Goal: Transaction & Acquisition: Purchase product/service

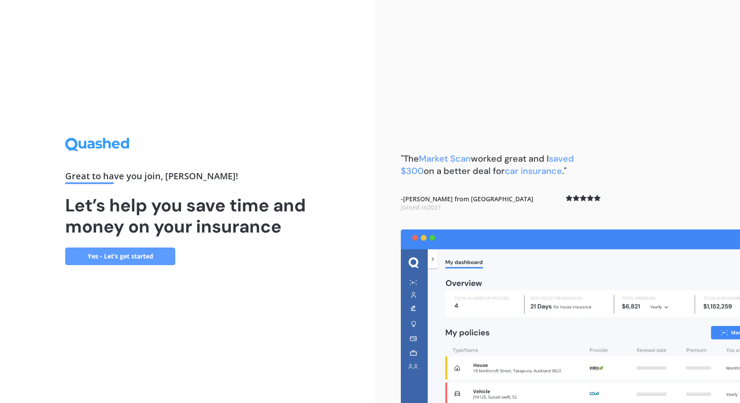
click at [163, 260] on link "Yes - Let’s get started" at bounding box center [120, 256] width 110 height 18
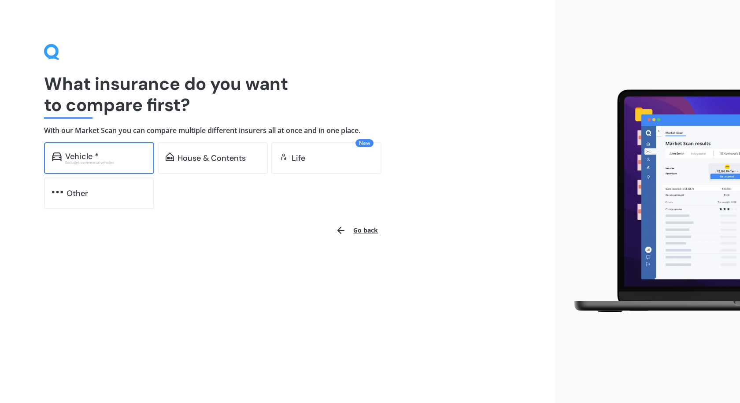
click at [112, 161] on div "Excludes commercial vehicles" at bounding box center [105, 163] width 81 height 4
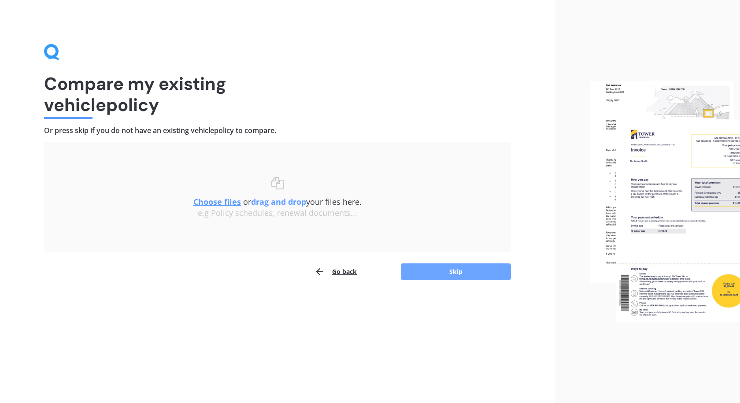
click at [440, 271] on button "Skip" at bounding box center [456, 271] width 110 height 17
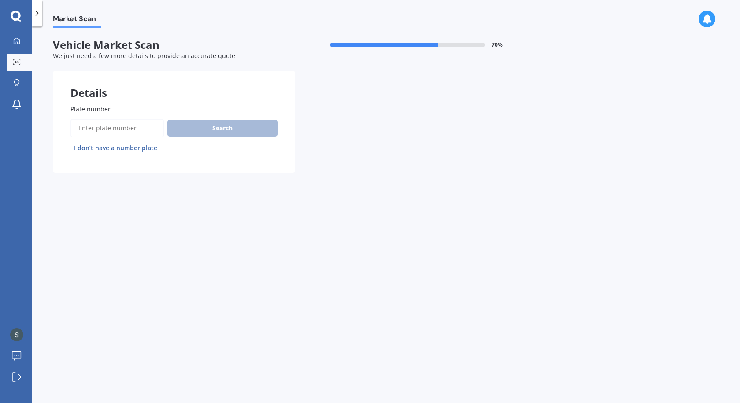
click at [114, 124] on input "Plate number" at bounding box center [116, 128] width 93 height 18
type input "QUW142"
click at [216, 130] on button "Search" at bounding box center [222, 128] width 110 height 17
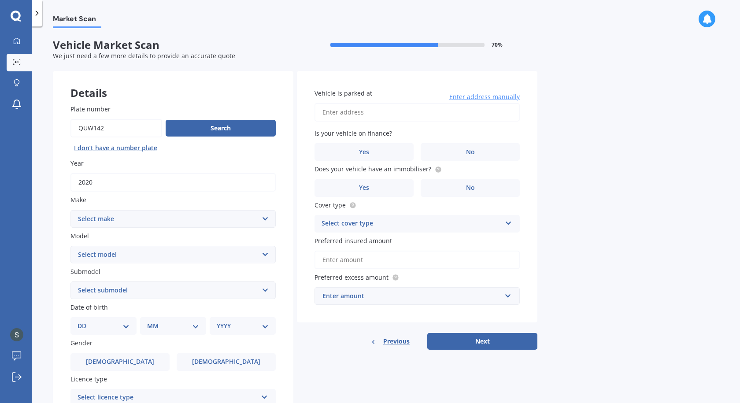
click at [429, 112] on input "Vehicle is parked at" at bounding box center [416, 112] width 205 height 18
type input "2/45 Rawene Road, Birkenhead, Auckland 0626"
click at [368, 150] on span "Yes" at bounding box center [364, 151] width 11 height 7
click at [0, 0] on input "Yes" at bounding box center [0, 0] width 0 height 0
click at [440, 186] on label "No" at bounding box center [469, 188] width 99 height 18
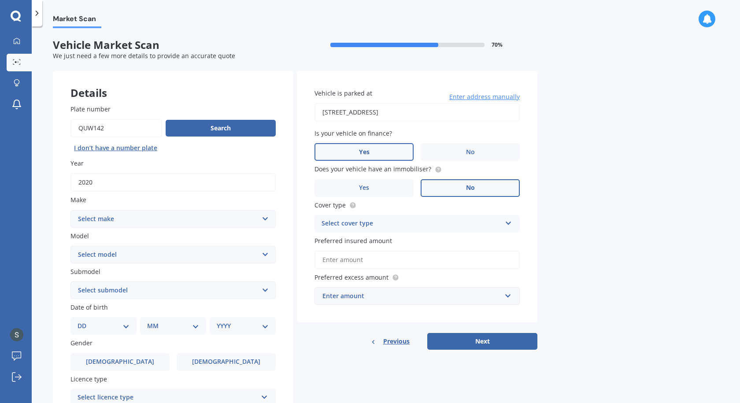
click at [0, 0] on input "No" at bounding box center [0, 0] width 0 height 0
click at [371, 190] on label "Yes" at bounding box center [363, 188] width 99 height 18
click at [0, 0] on input "Yes" at bounding box center [0, 0] width 0 height 0
click at [358, 226] on div "Select cover type" at bounding box center [411, 223] width 180 height 11
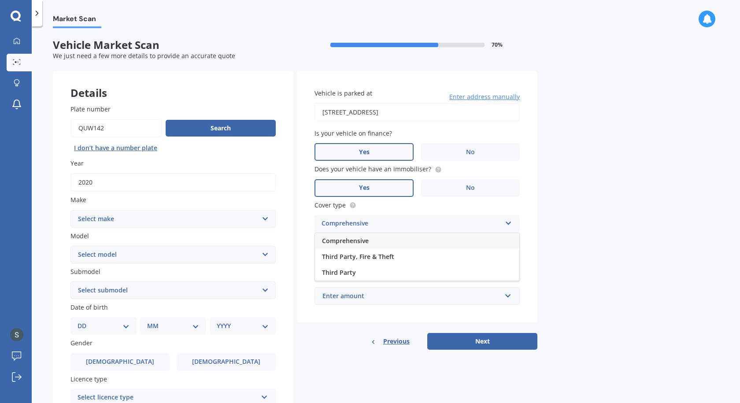
click at [355, 239] on span "Comprehensive" at bounding box center [345, 240] width 47 height 8
click at [350, 258] on input "Preferred insured amount" at bounding box center [416, 260] width 205 height 18
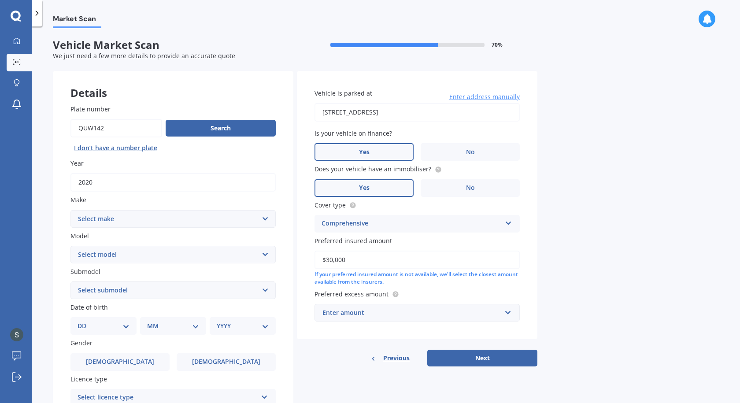
type input "$30,000"
click at [404, 315] on div "Enter amount" at bounding box center [411, 313] width 179 height 10
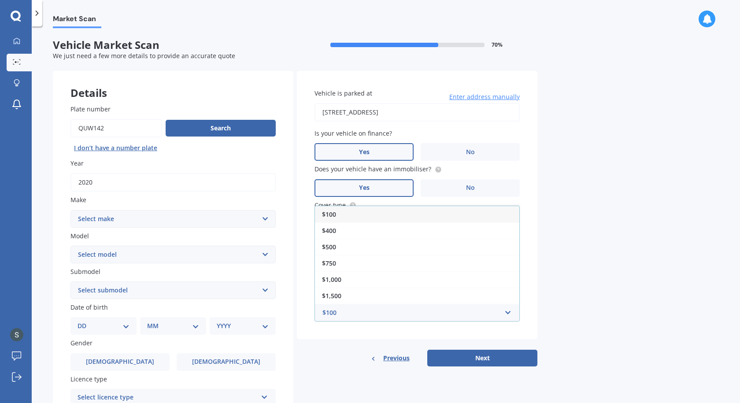
click at [354, 215] on div "$100" at bounding box center [417, 214] width 204 height 16
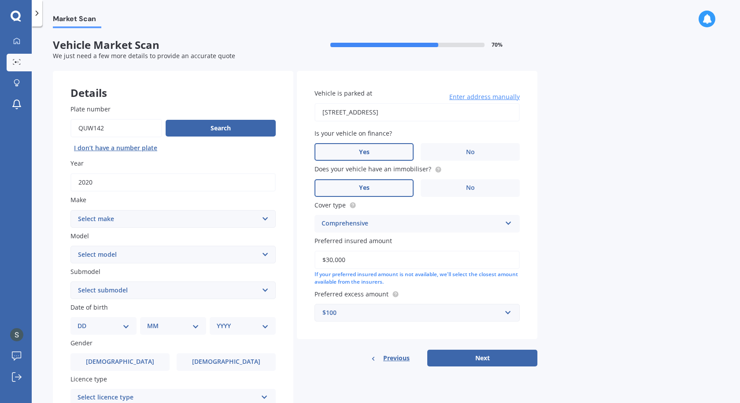
click at [269, 221] on select "Select make AC ALFA ROMEO ASTON MARTIN AUDI AUSTIN BEDFORD Bentley BMW BYD CADI…" at bounding box center [172, 219] width 205 height 18
select select "MERCEDES BENZ"
click at [70, 210] on select "Select make AC ALFA ROMEO ASTON MARTIN AUDI AUSTIN BEDFORD Bentley BMW BYD CADI…" at bounding box center [172, 219] width 205 height 18
click at [158, 252] on select "Select model 190 200 220 230 240 250 260 280 300 320 350 380 400 420 450 500 55…" at bounding box center [172, 255] width 205 height 18
select select "B"
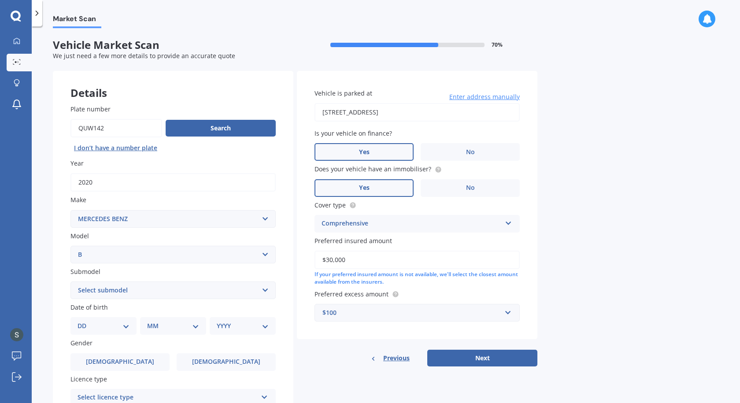
click at [70, 246] on select "Select model 190 200 220 230 240 250 260 280 300 320 350 380 400 420 450 500 55…" at bounding box center [172, 255] width 205 height 18
click at [129, 291] on select "Select submodel 170 180 200 250 e EV 250 Hatchback petrol" at bounding box center [172, 290] width 205 height 18
select select "180"
click at [70, 281] on select "Select submodel 170 180 200 250 e EV 250 Hatchback petrol" at bounding box center [172, 290] width 205 height 18
click at [99, 323] on select "DD 01 02 03 04 05 06 07 08 09 10 11 12 13 14 15 16 17 18 19 20 21 22 23 24 25 2…" at bounding box center [103, 326] width 52 height 10
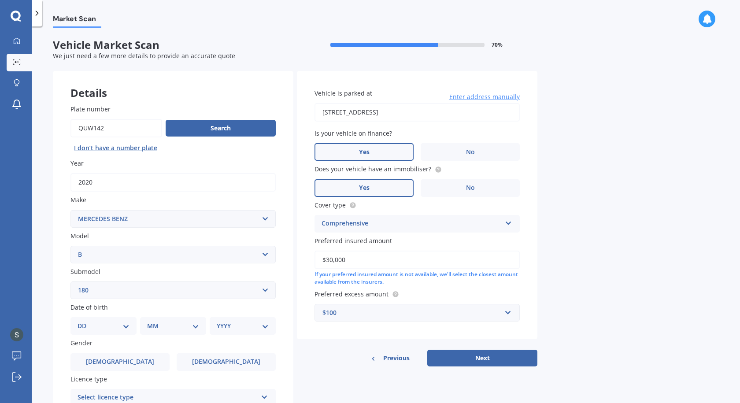
select select "05"
click at [85, 321] on select "DD 01 02 03 04 05 06 07 08 09 10 11 12 13 14 15 16 17 18 19 20 21 22 23 24 25 2…" at bounding box center [103, 326] width 52 height 10
click at [156, 326] on select "MM 01 02 03 04 05 06 07 08 09 10 11 12" at bounding box center [175, 326] width 48 height 10
select select "02"
click at [151, 321] on select "MM 01 02 03 04 05 06 07 08 09 10 11 12" at bounding box center [175, 326] width 48 height 10
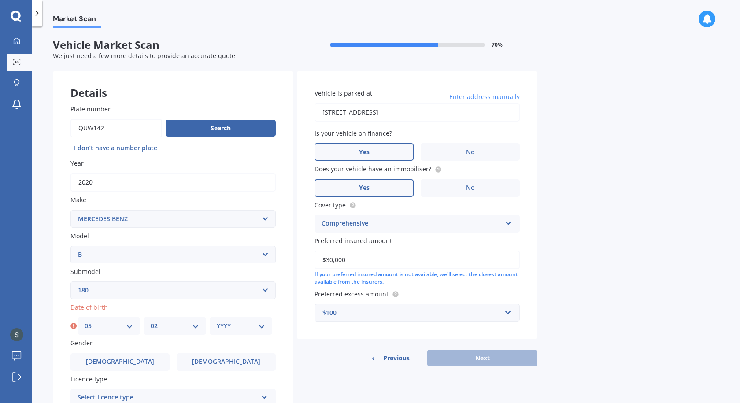
click at [236, 327] on select "YYYY 2025 2024 2023 2022 2021 2020 2019 2018 2017 2016 2015 2014 2013 2012 2011…" at bounding box center [241, 326] width 48 height 10
select select "1986"
click at [217, 321] on select "YYYY 2025 2024 2023 2022 2021 2020 2019 2018 2017 2016 2015 2014 2013 2012 2011…" at bounding box center [241, 326] width 48 height 10
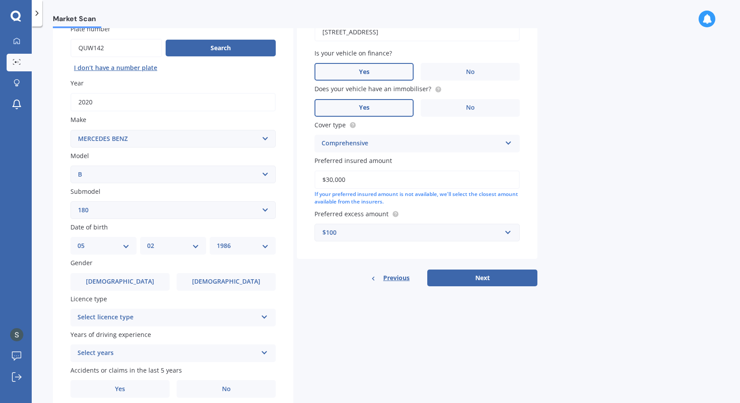
scroll to position [84, 0]
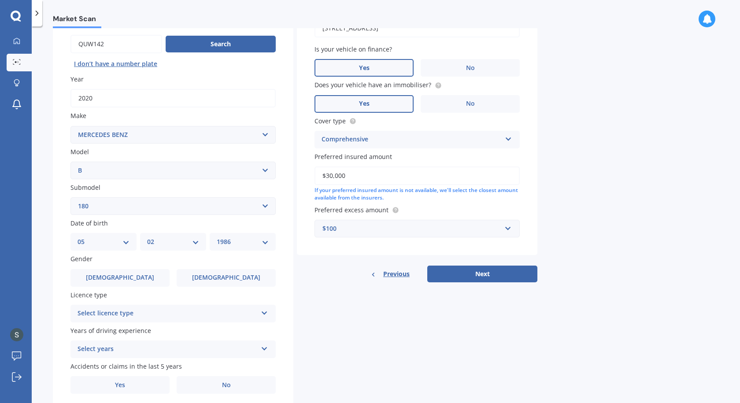
click at [170, 313] on div "Select licence type" at bounding box center [167, 313] width 180 height 11
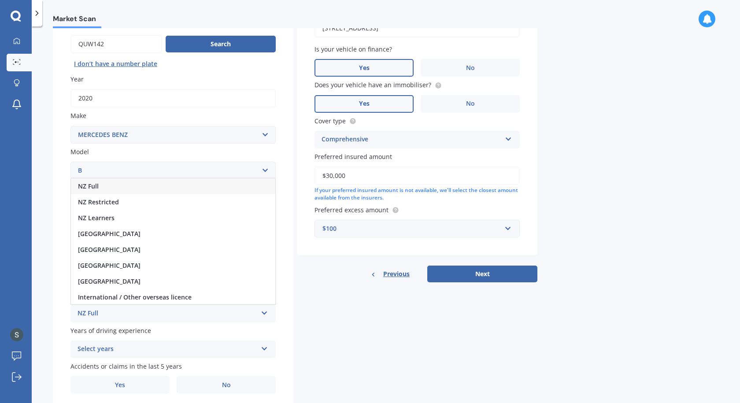
click at [144, 190] on div "NZ Full" at bounding box center [173, 186] width 204 height 16
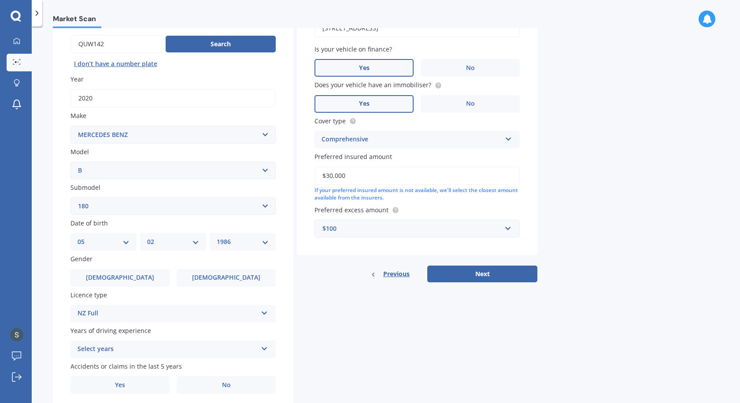
scroll to position [115, 0]
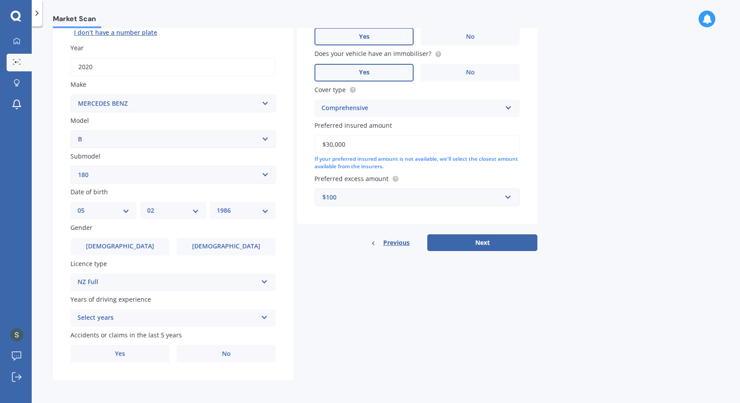
click at [175, 314] on div "Select years" at bounding box center [167, 318] width 180 height 11
click at [150, 238] on div "5 or more years" at bounding box center [173, 237] width 204 height 16
click at [200, 355] on label "No" at bounding box center [226, 354] width 99 height 18
click at [0, 0] on input "No" at bounding box center [0, 0] width 0 height 0
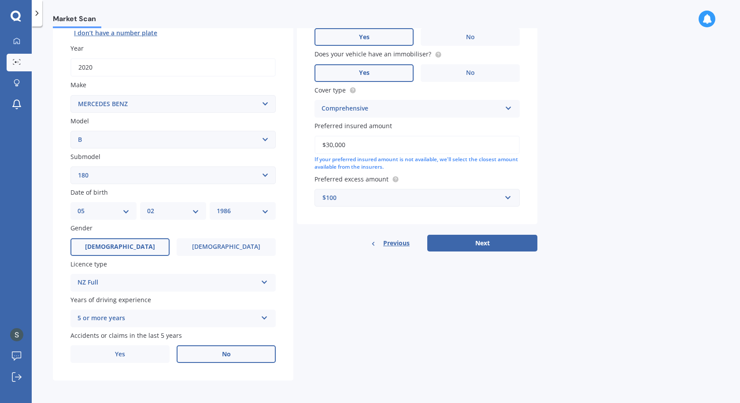
click at [120, 244] on span "Male" at bounding box center [120, 246] width 70 height 7
click at [0, 0] on input "Male" at bounding box center [0, 0] width 0 height 0
click at [120, 244] on span "Male" at bounding box center [120, 246] width 70 height 7
click at [0, 0] on input "Male" at bounding box center [0, 0] width 0 height 0
click at [465, 249] on button "Next" at bounding box center [482, 243] width 110 height 17
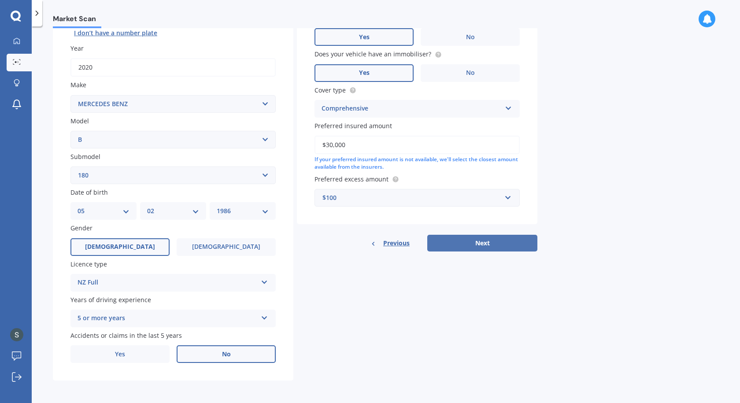
select select "05"
select select "02"
select select "1986"
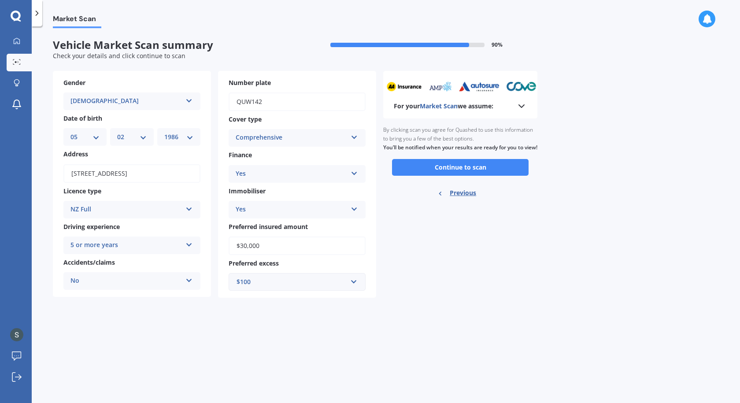
scroll to position [0, 0]
click at [440, 174] on button "Continue to scan" at bounding box center [460, 167] width 136 height 17
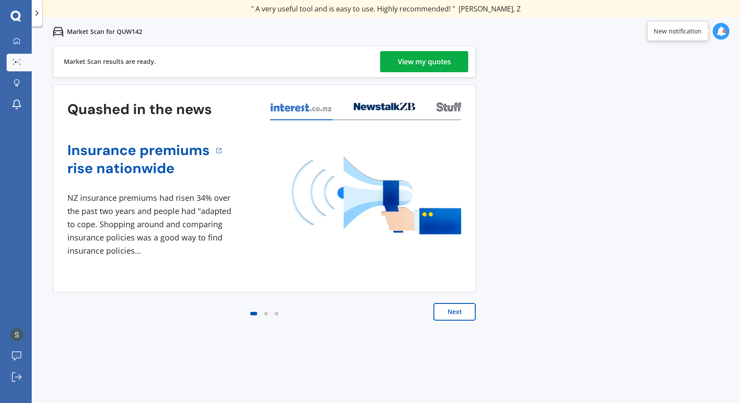
click at [451, 59] on div "View my quotes" at bounding box center [424, 61] width 53 height 21
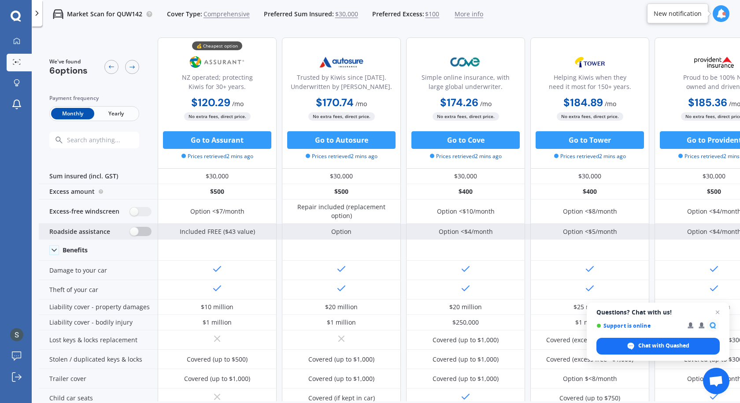
click at [148, 231] on label at bounding box center [141, 231] width 22 height 9
radio input "true"
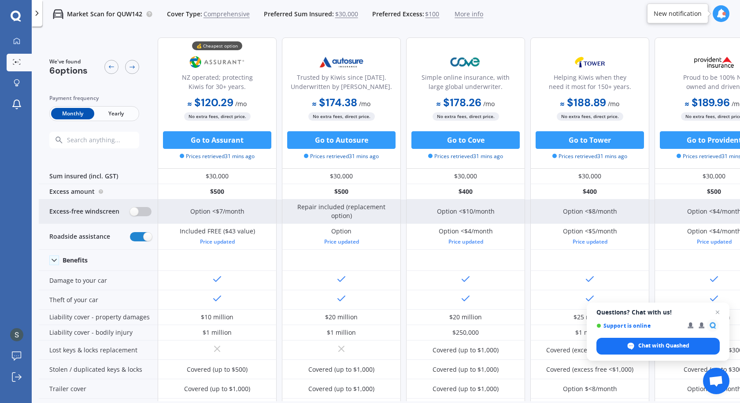
click at [148, 215] on label at bounding box center [141, 211] width 22 height 9
radio input "true"
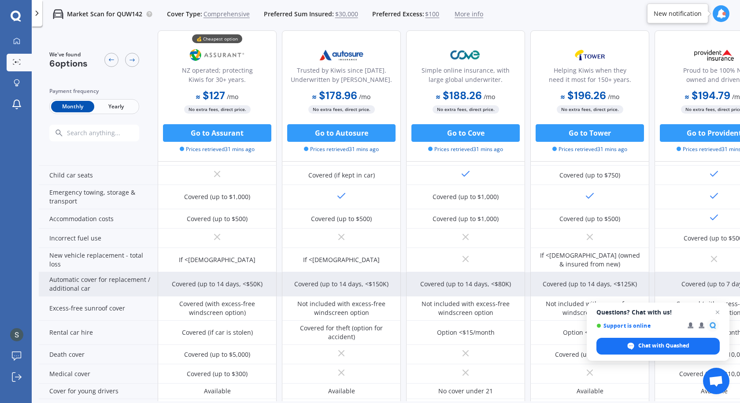
scroll to position [243, 162]
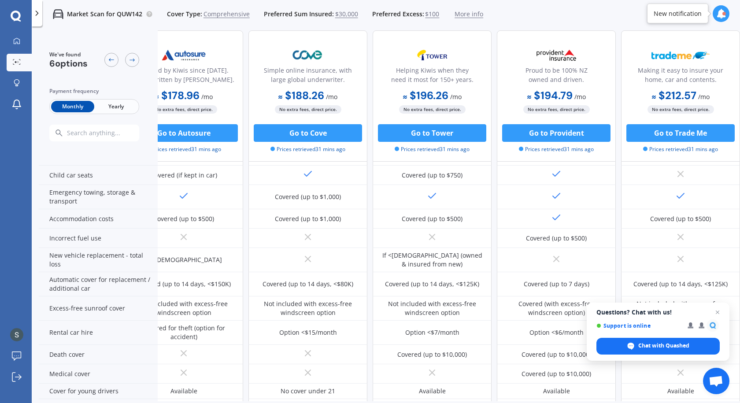
click at [128, 107] on span "Yearly" at bounding box center [115, 106] width 43 height 11
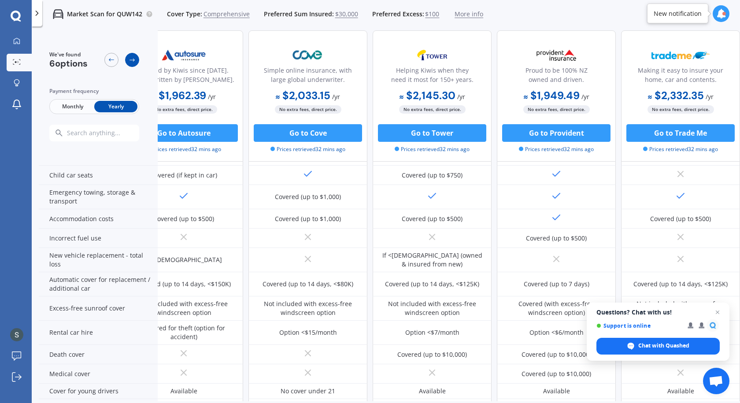
click at [132, 58] on icon at bounding box center [132, 59] width 7 height 7
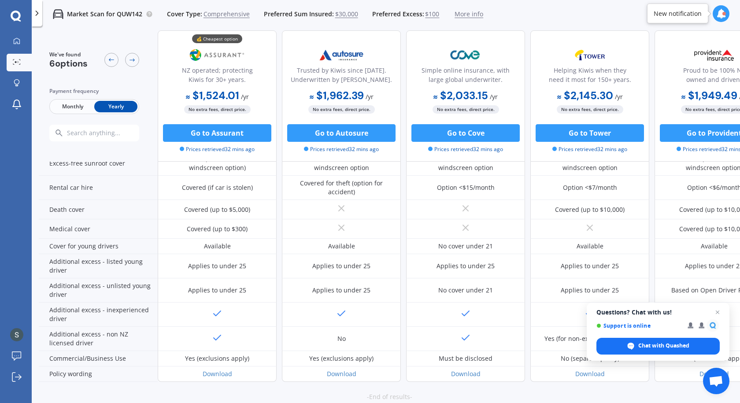
scroll to position [415, 0]
